Goal: Information Seeking & Learning: Understand process/instructions

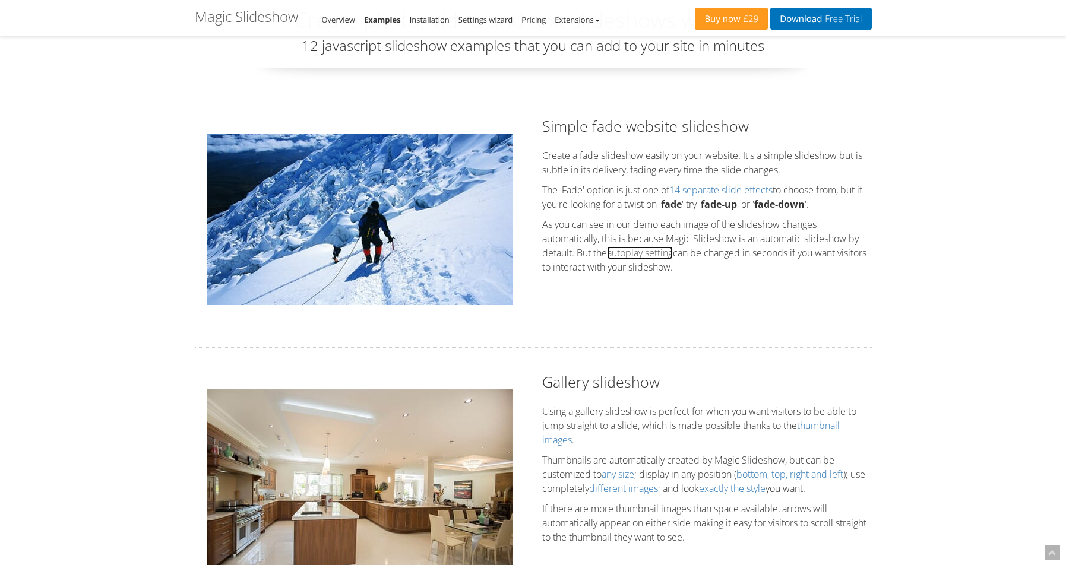
click at [648, 251] on link "autoplay setting" at bounding box center [640, 252] width 66 height 13
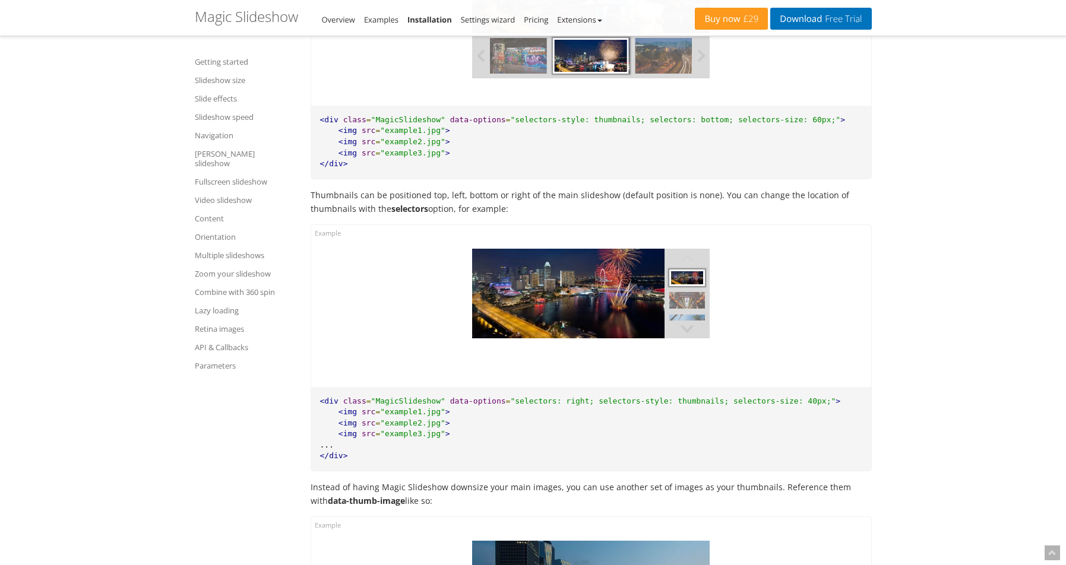
scroll to position [4610, 0]
